Goal: Task Accomplishment & Management: Use online tool/utility

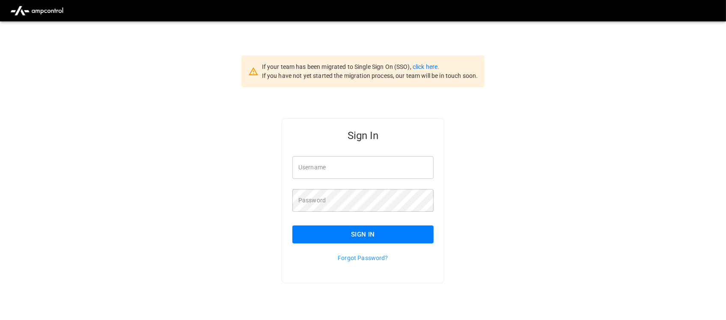
type input "**********"
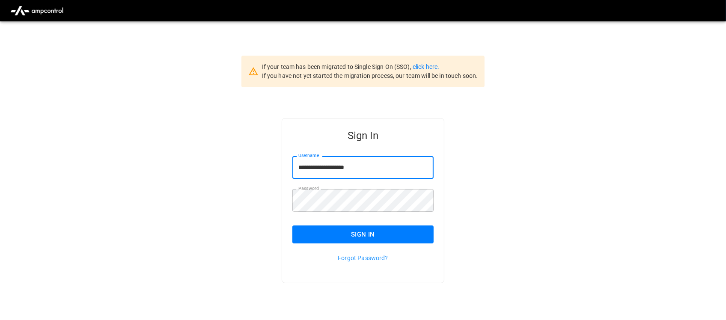
click at [399, 173] on input "**********" at bounding box center [363, 167] width 141 height 23
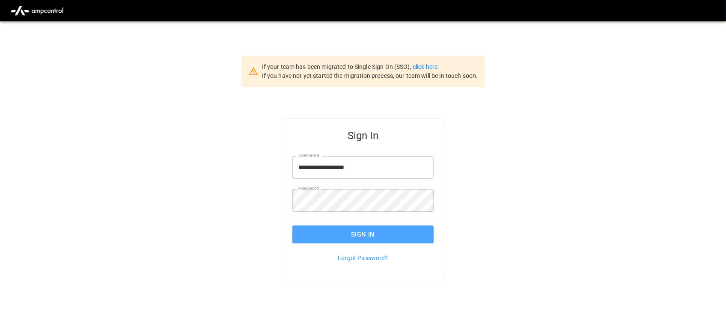
click at [378, 238] on button "Sign In" at bounding box center [363, 235] width 141 height 18
